Goal: Information Seeking & Learning: Learn about a topic

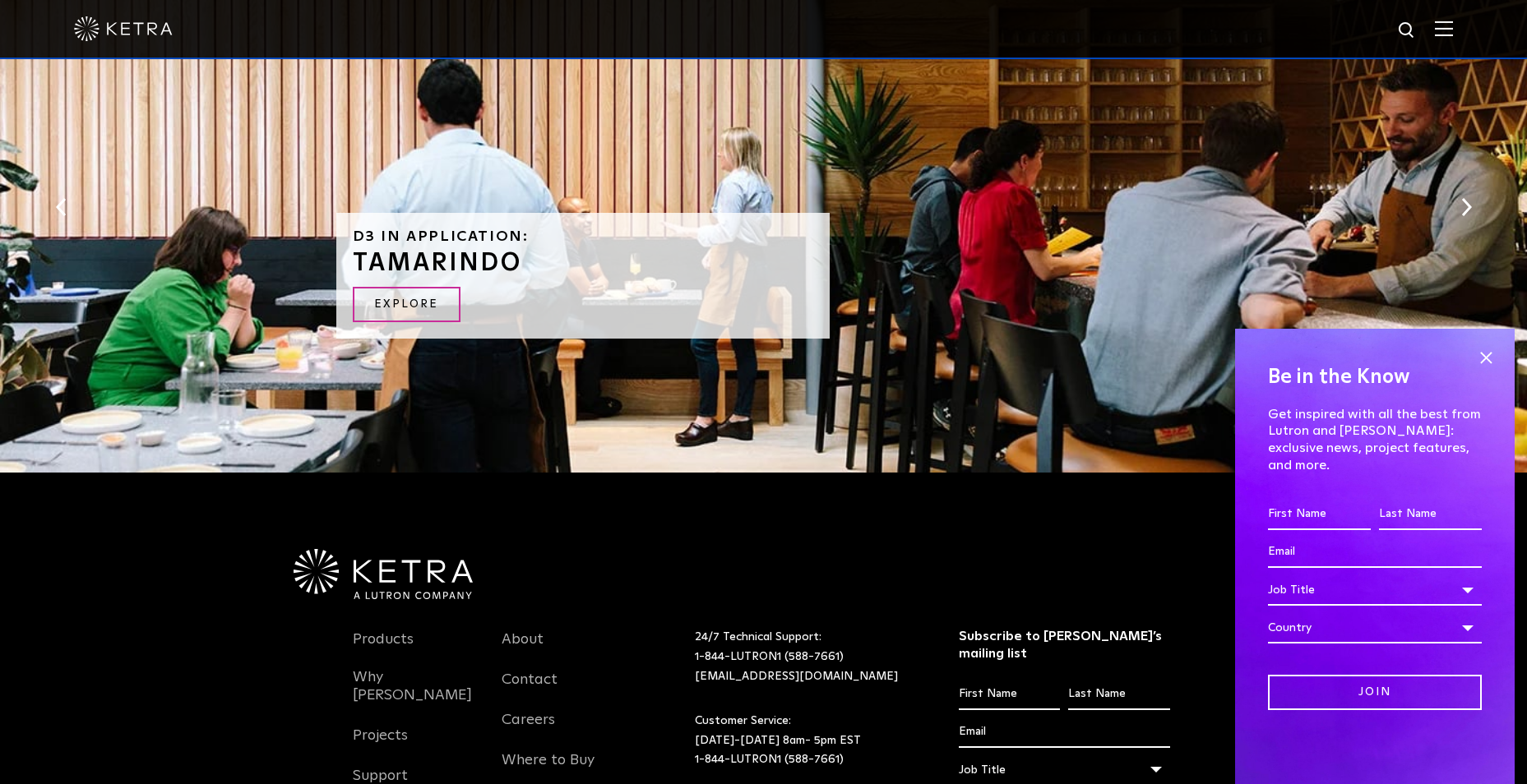
scroll to position [3523, 0]
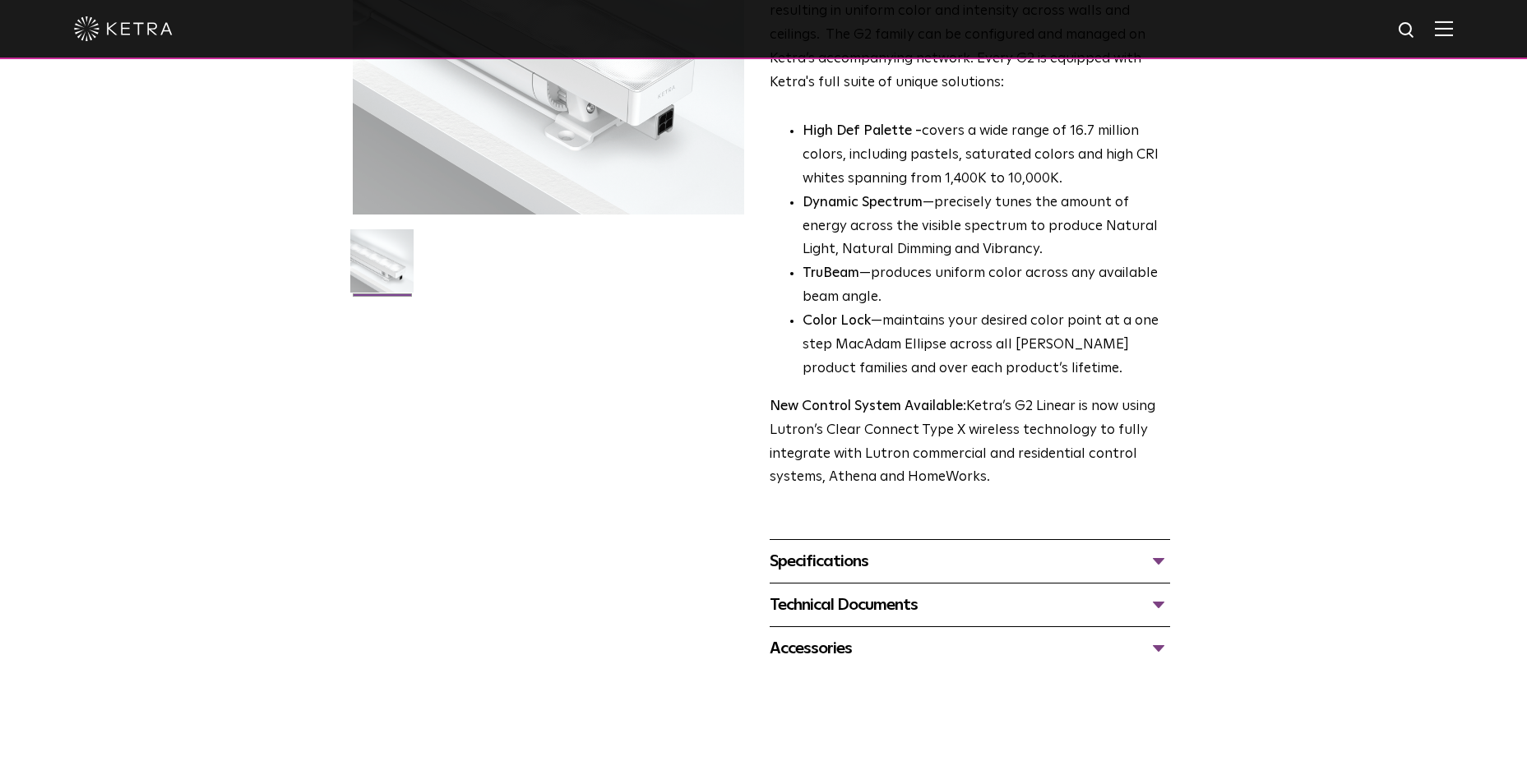
scroll to position [294, 0]
click at [821, 558] on div "Specifications" at bounding box center [969, 564] width 400 height 26
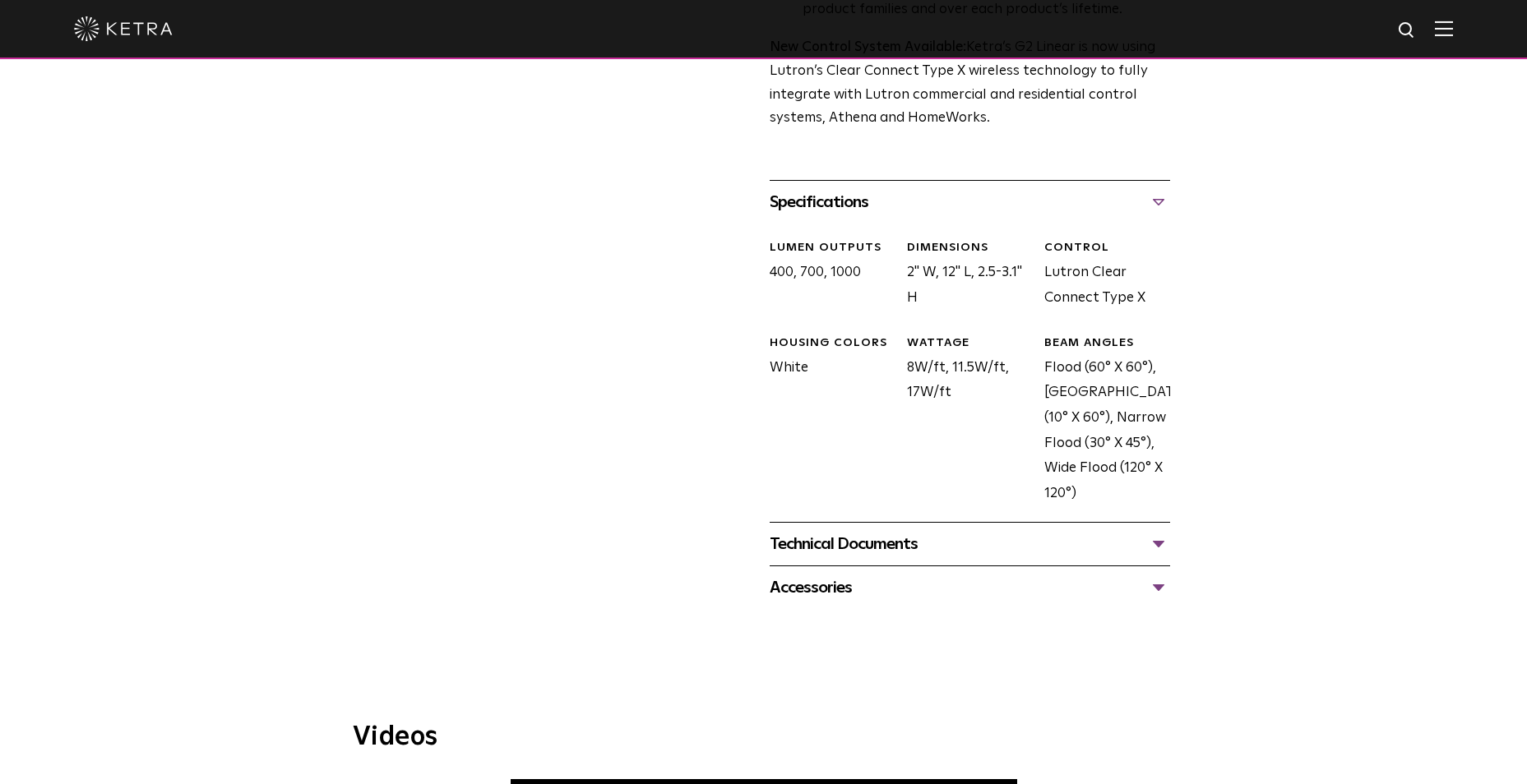
scroll to position [660, 0]
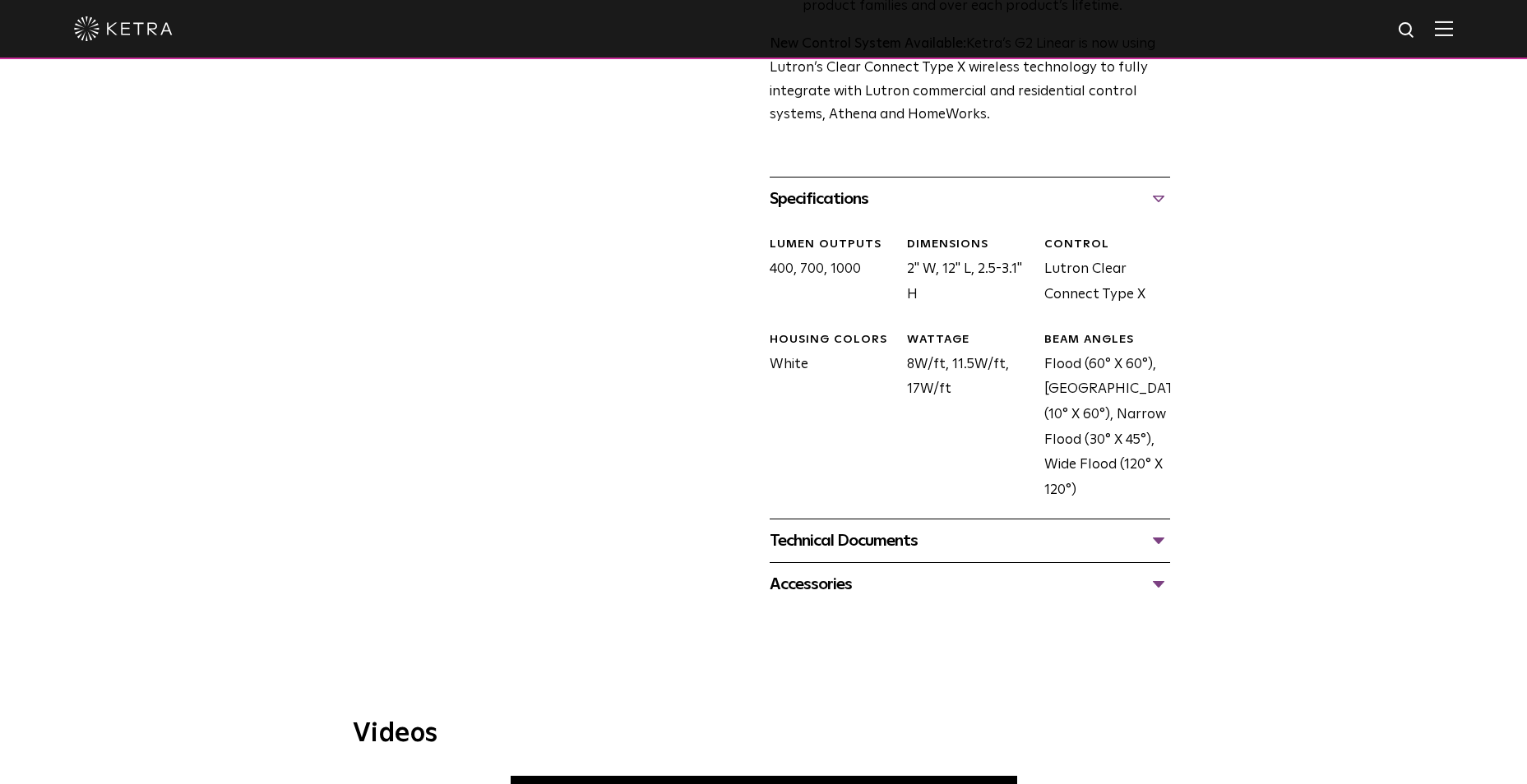
click at [906, 552] on div "Technical Documents" at bounding box center [969, 541] width 400 height 26
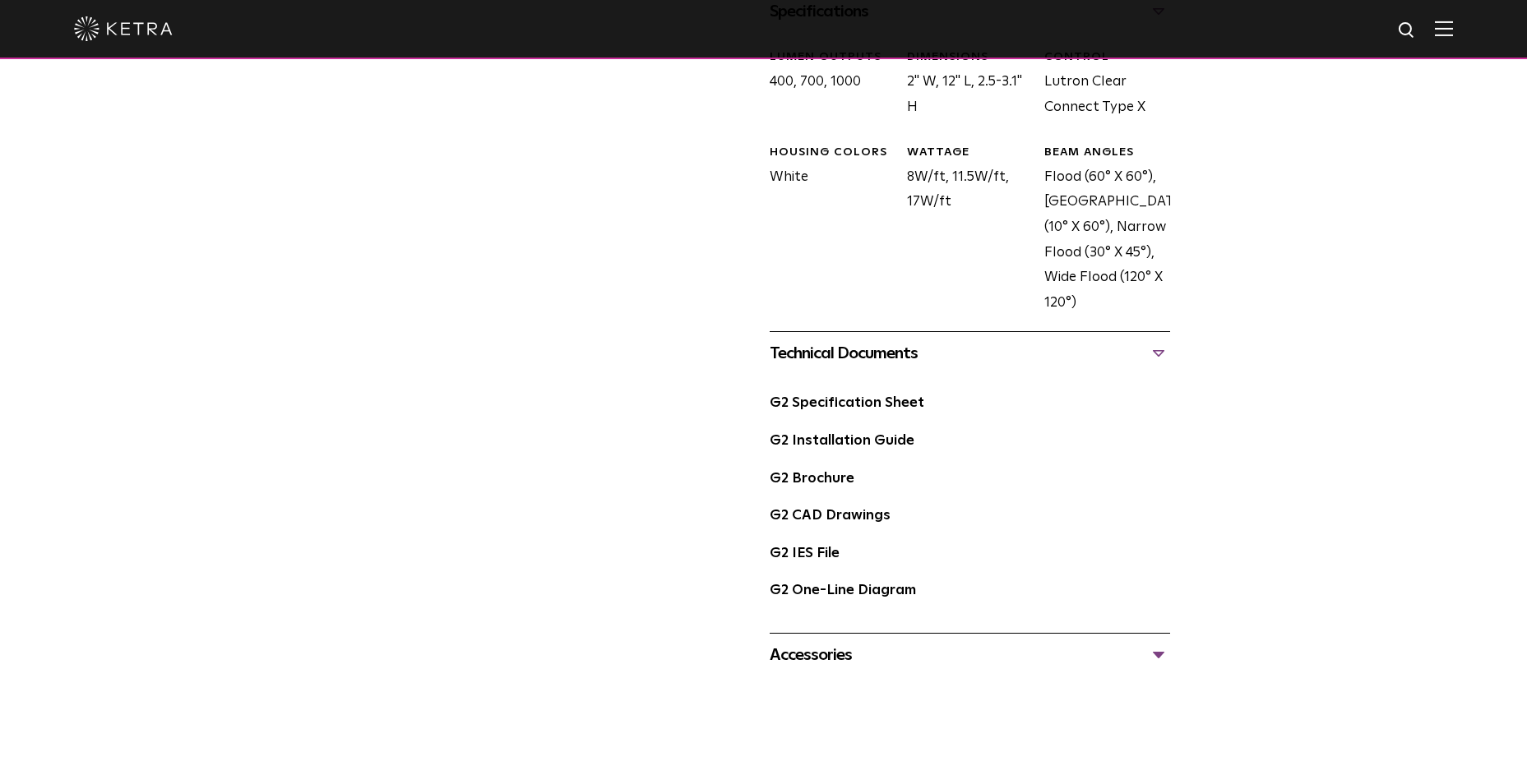
scroll to position [906, 0]
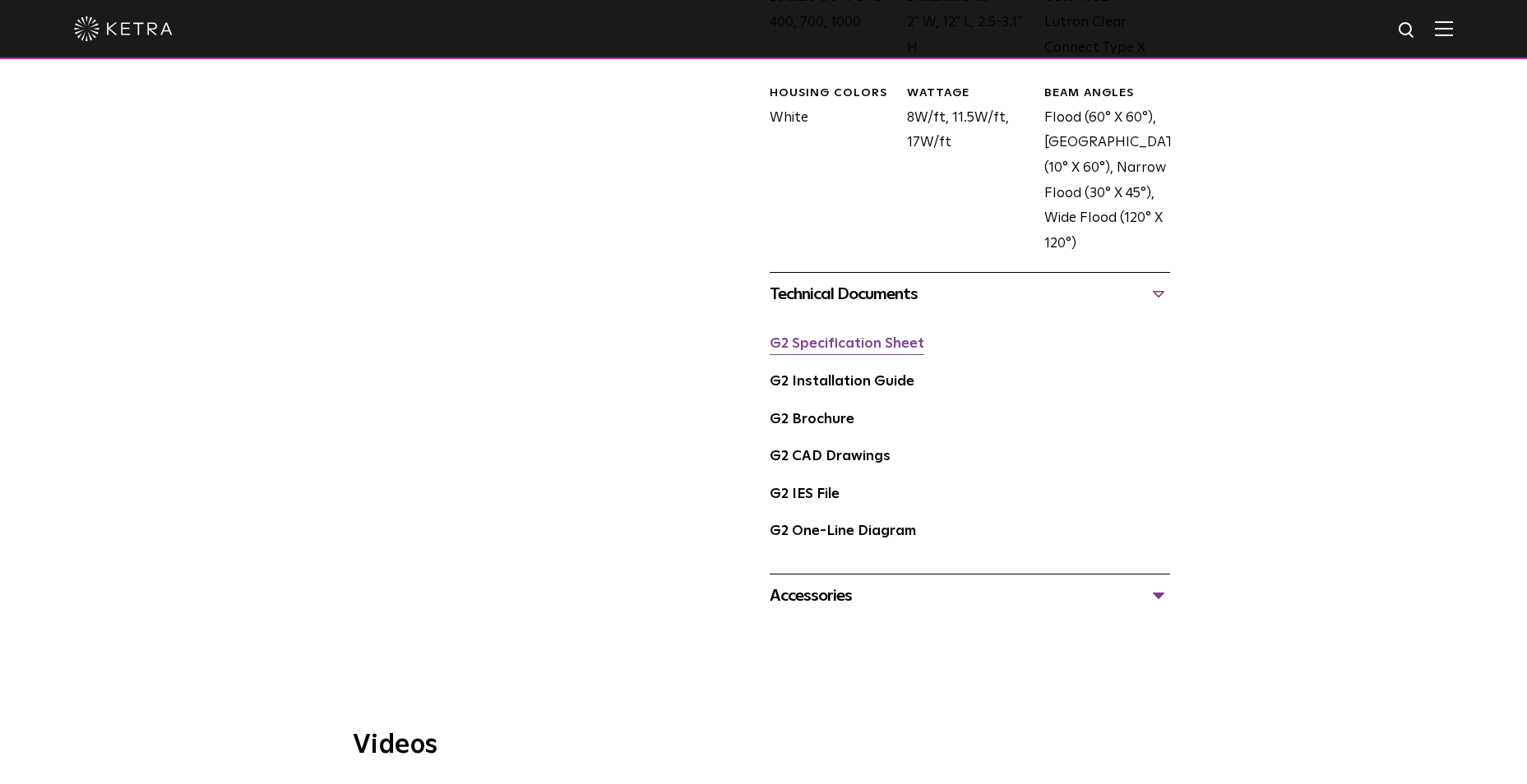
click at [844, 351] on link "G2 Specification Sheet" at bounding box center [847, 343] width 154 height 14
click at [822, 419] on link "G2 Brochure" at bounding box center [811, 419] width 84 height 14
